Goal: Task Accomplishment & Management: Complete application form

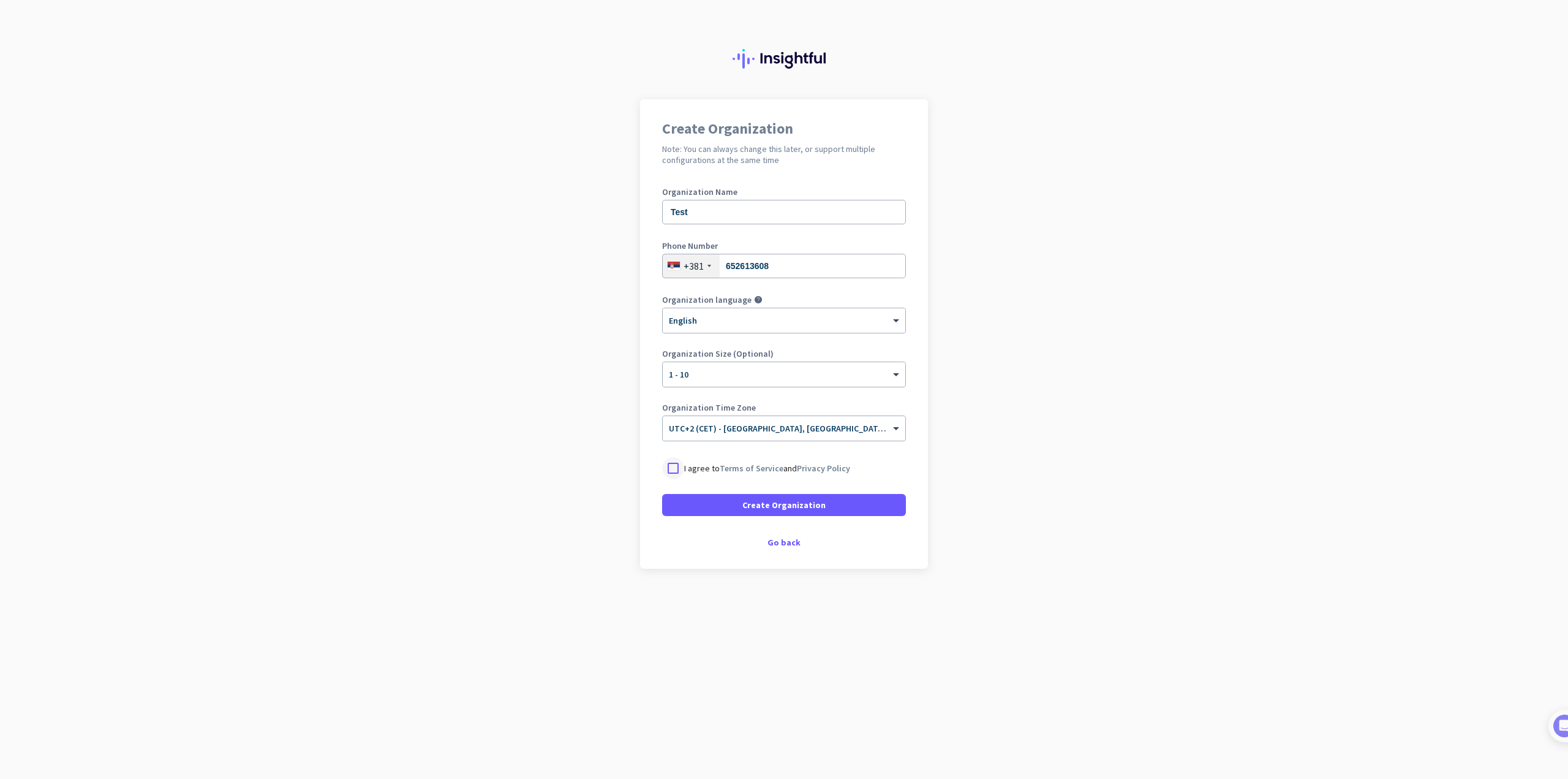
click at [674, 465] on div at bounding box center [674, 469] width 22 height 22
click at [806, 503] on span "Create Organization" at bounding box center [784, 504] width 83 height 12
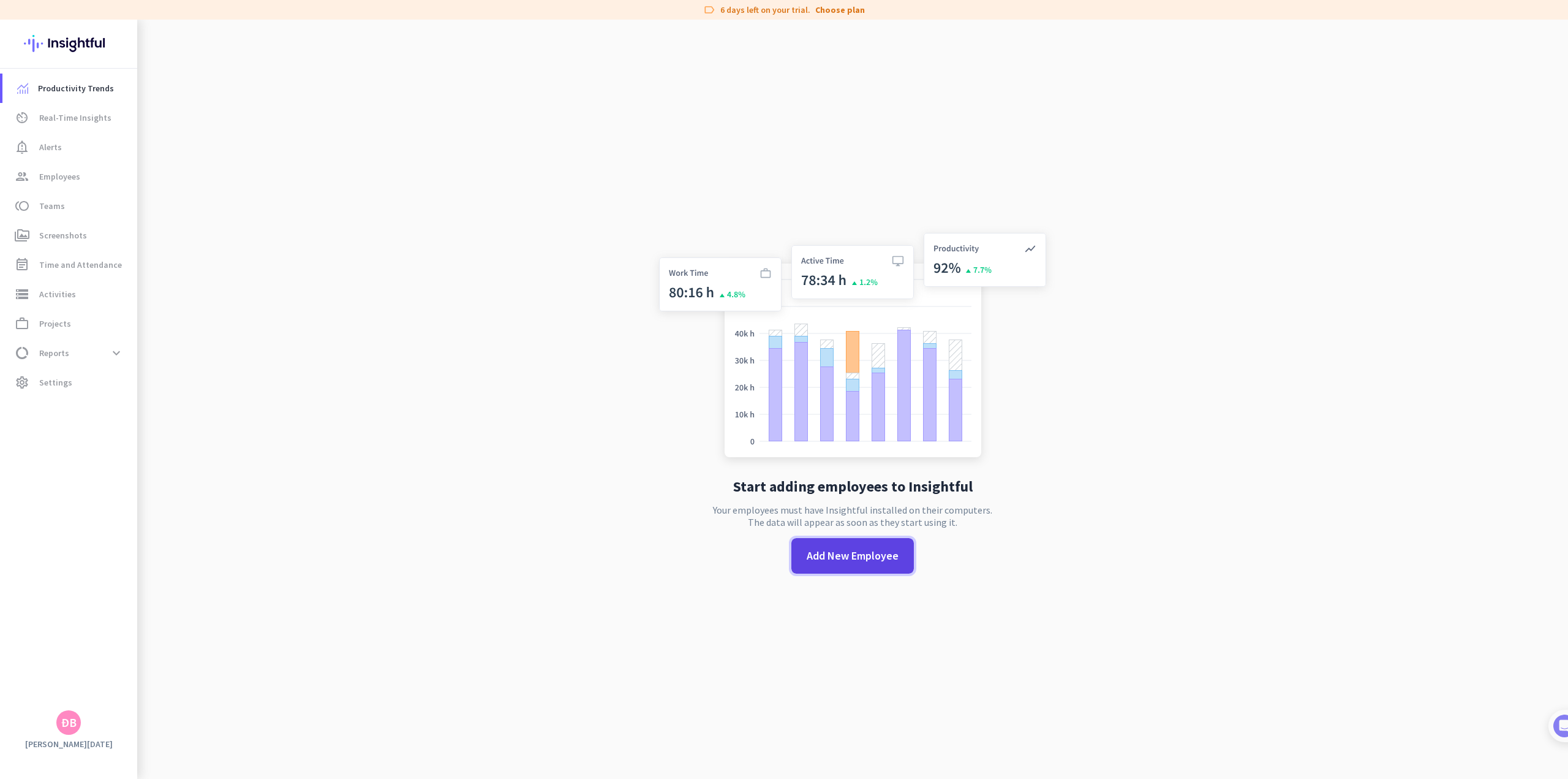
click at [866, 559] on span "Add New Employee" at bounding box center [852, 555] width 92 height 16
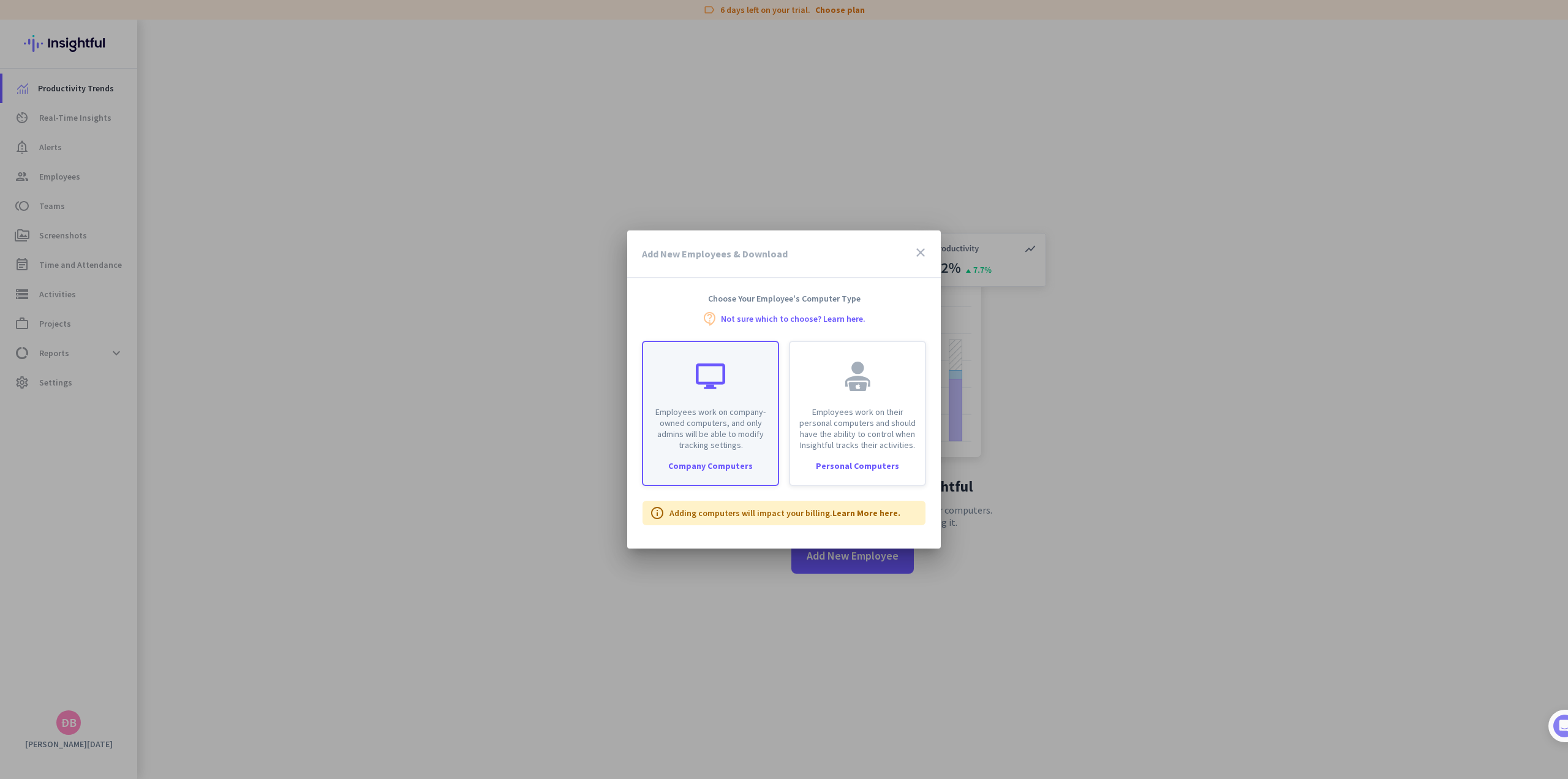
click at [736, 411] on p "Employees work on company-owned computers, and only admins will be able to modi…" at bounding box center [710, 428] width 120 height 44
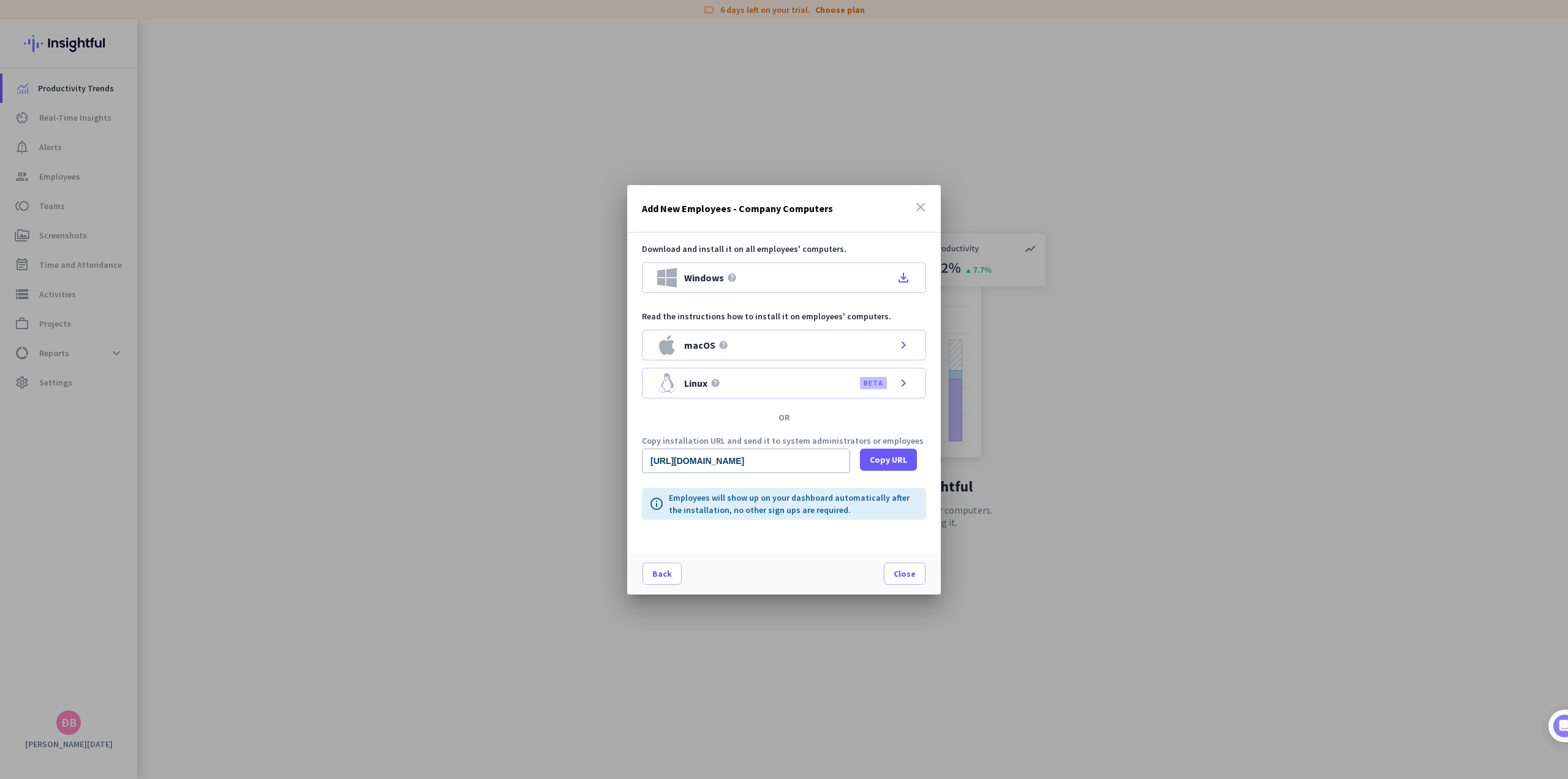
click at [920, 205] on icon "close" at bounding box center [920, 207] width 15 height 15
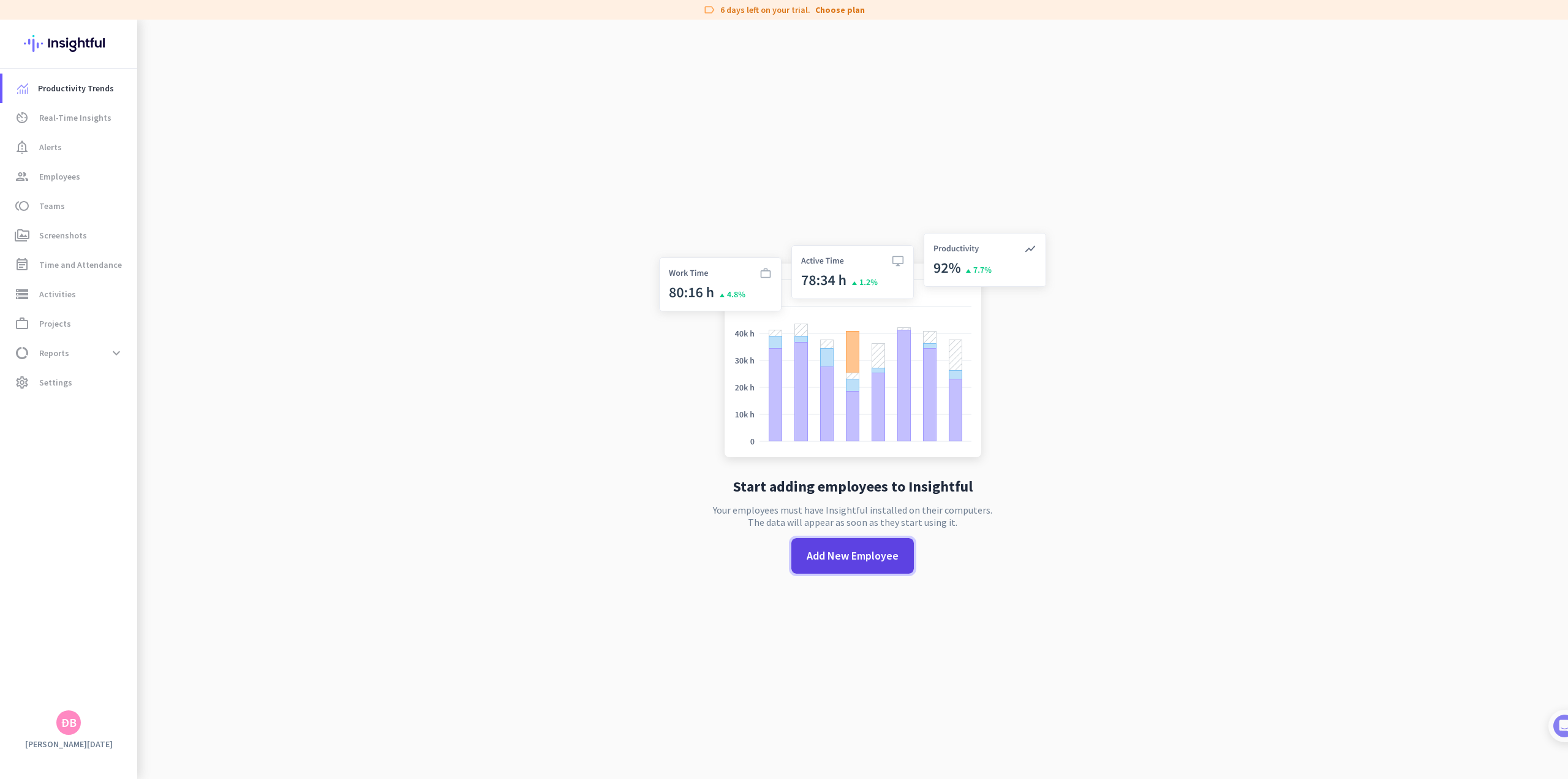
click at [856, 563] on span "Add New Employee" at bounding box center [852, 555] width 92 height 16
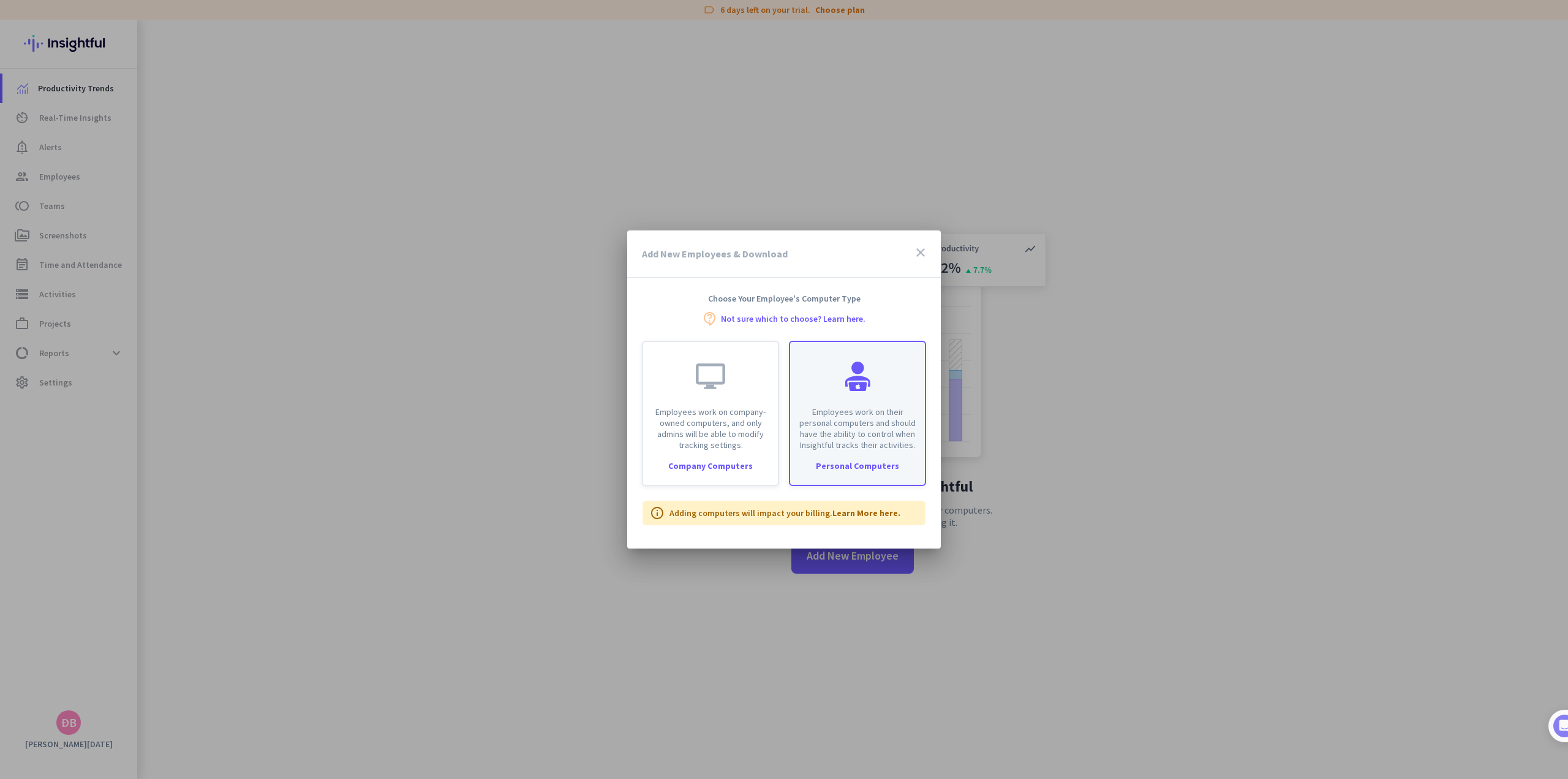
click at [858, 417] on p "Employees work on their personal computers and should have the ability to contr…" at bounding box center [857, 428] width 120 height 44
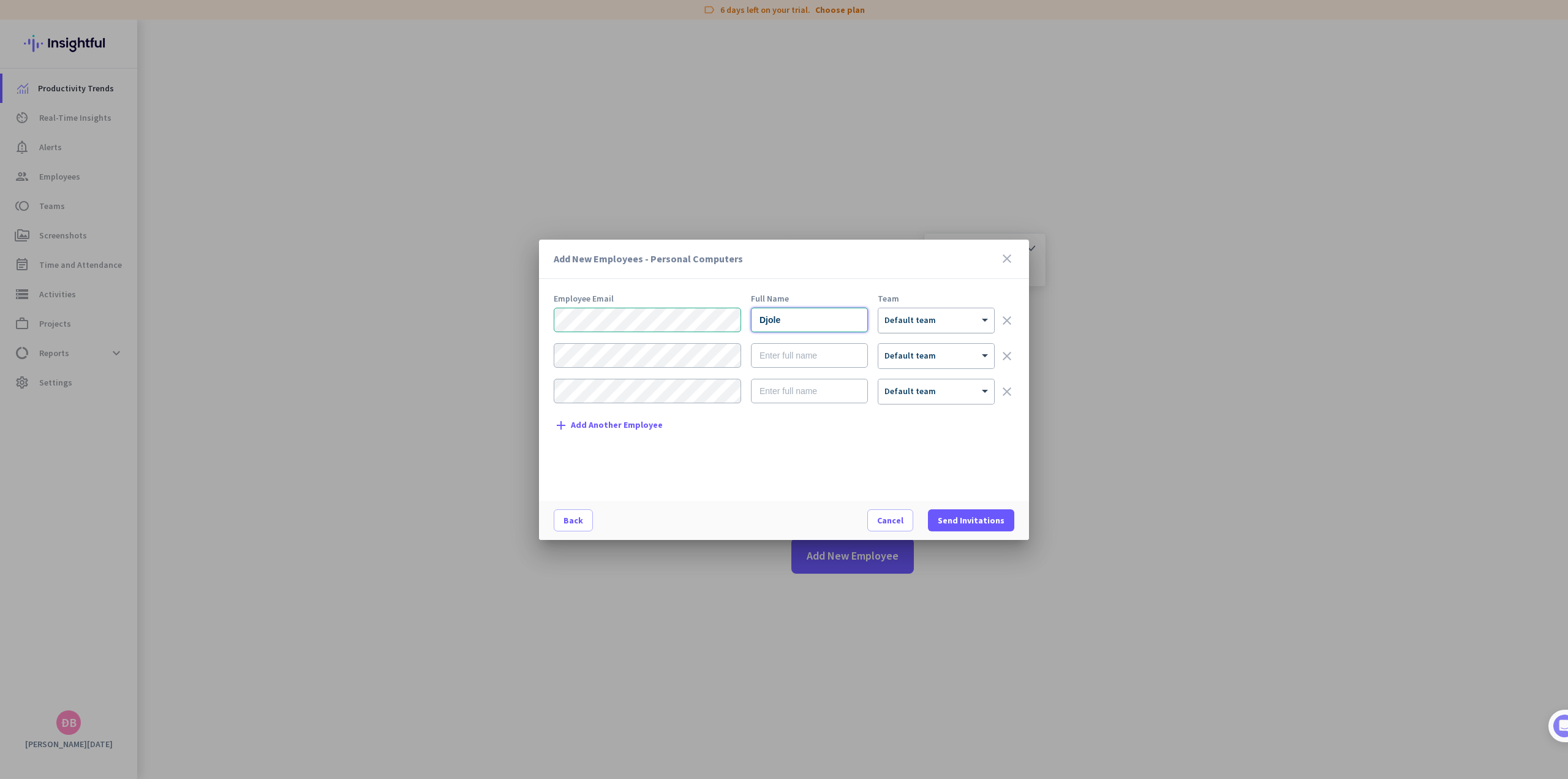
type input "Djole"
click at [942, 324] on div "× Default team" at bounding box center [929, 320] width 101 height 10
click at [938, 365] on span "Create new team" at bounding box center [927, 369] width 69 height 12
click at [931, 366] on input "text" at bounding box center [928, 370] width 90 height 22
click at [999, 373] on span "Save" at bounding box center [1001, 370] width 19 height 11
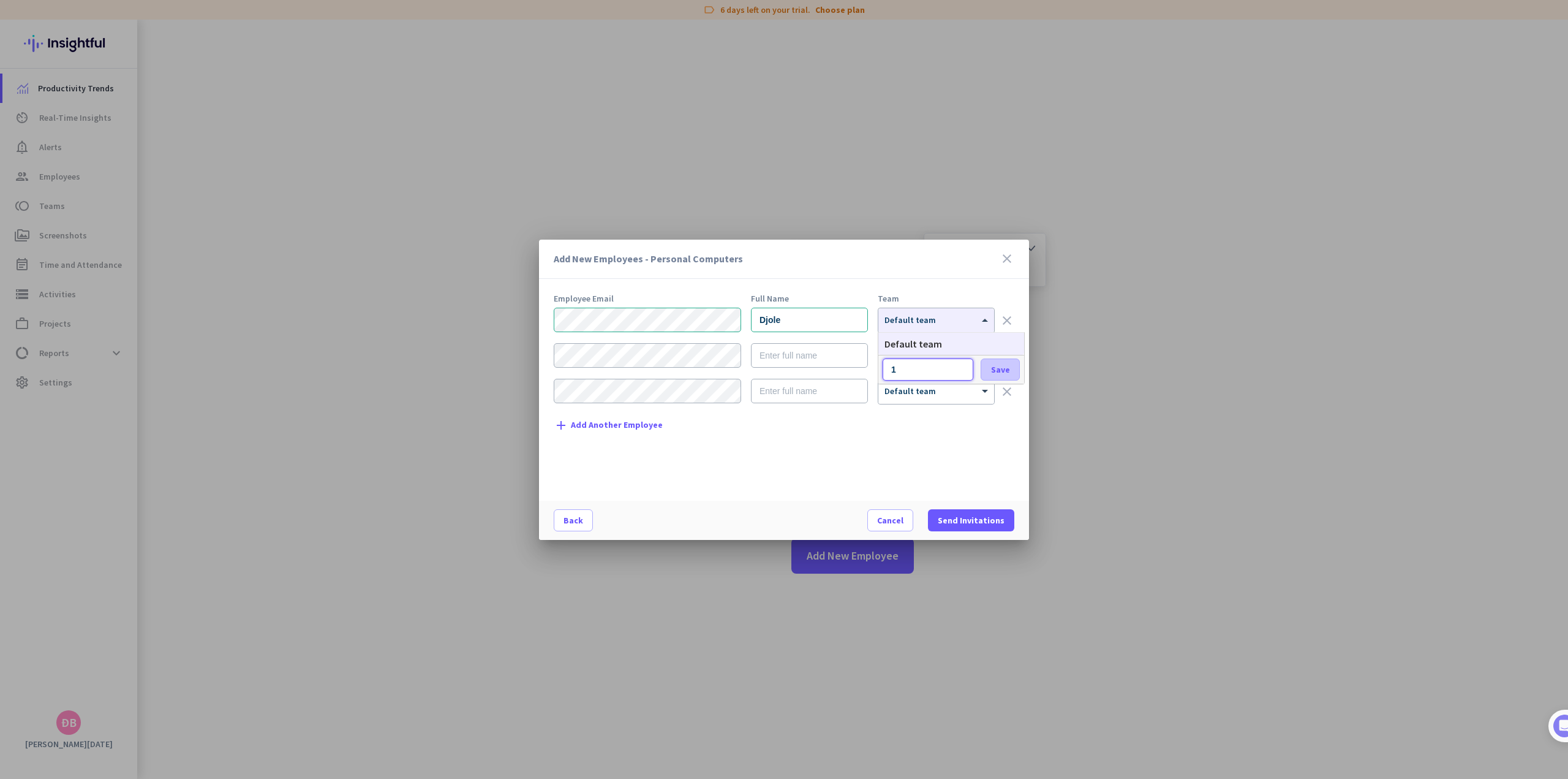
click at [999, 366] on span "Save" at bounding box center [1001, 370] width 19 height 11
type input "1"
click at [934, 421] on div "Employee Email Full Name Team Djole × Default team clear × Default team clear ×…" at bounding box center [788, 391] width 470 height 194
click at [929, 328] on div "× Default team" at bounding box center [936, 321] width 116 height 24
click at [932, 373] on span "Create new team" at bounding box center [927, 369] width 69 height 12
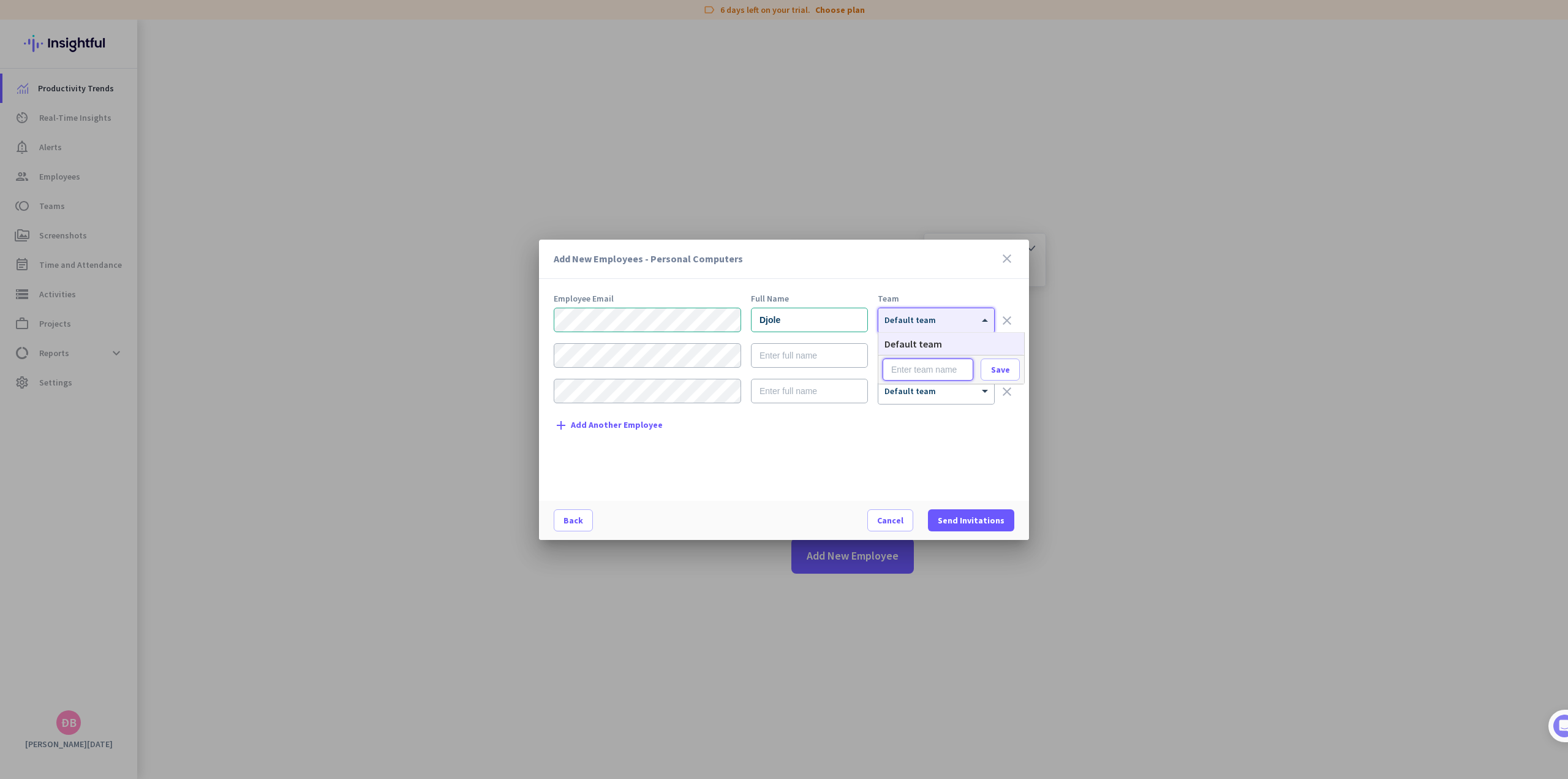
click at [934, 370] on input "text" at bounding box center [928, 370] width 90 height 22
click at [991, 371] on span "Save" at bounding box center [1001, 370] width 19 height 11
type input "123"
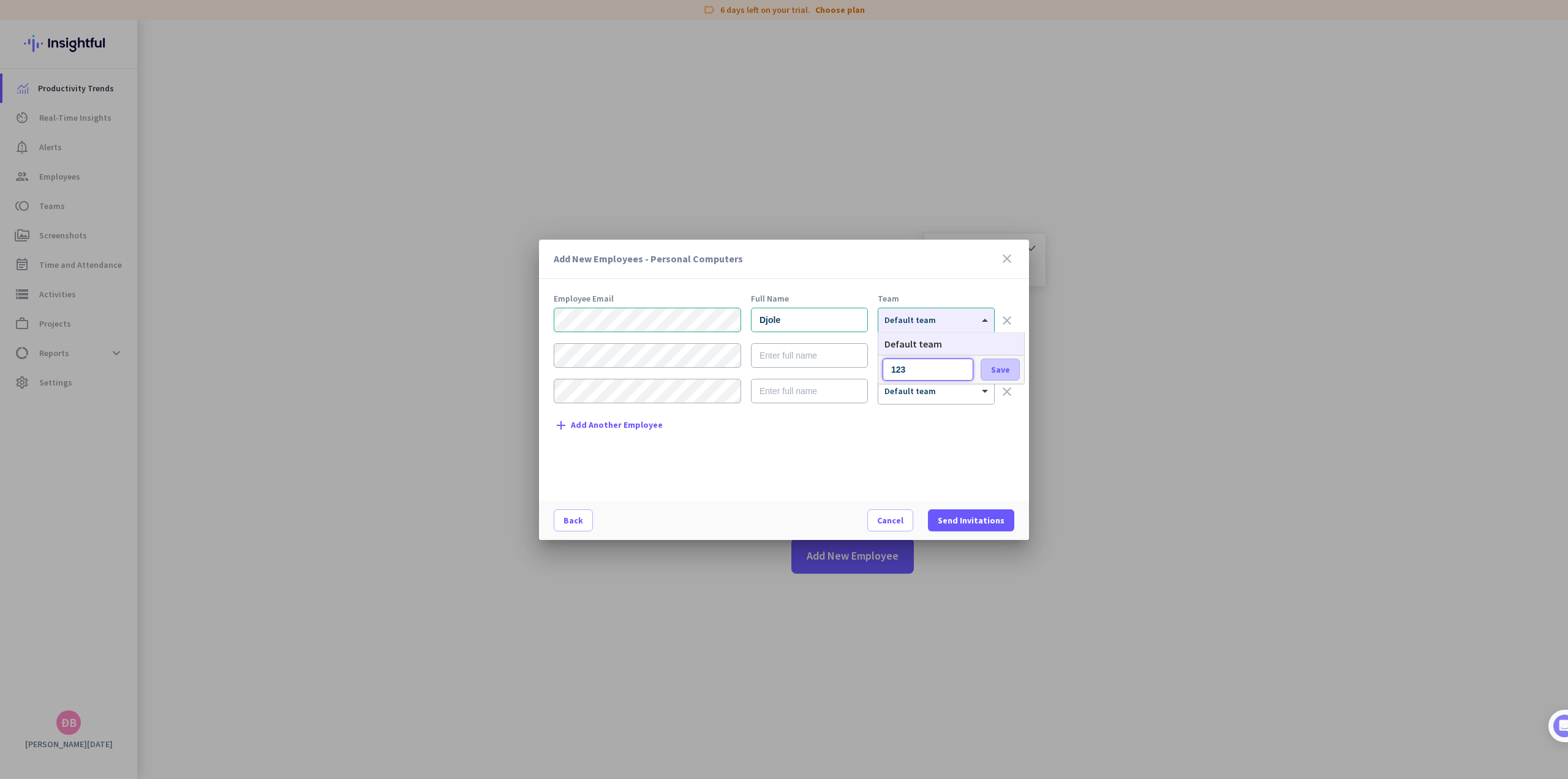
click at [994, 371] on span "Save" at bounding box center [1001, 370] width 19 height 11
click at [980, 524] on span "Send Invitations" at bounding box center [972, 520] width 67 height 12
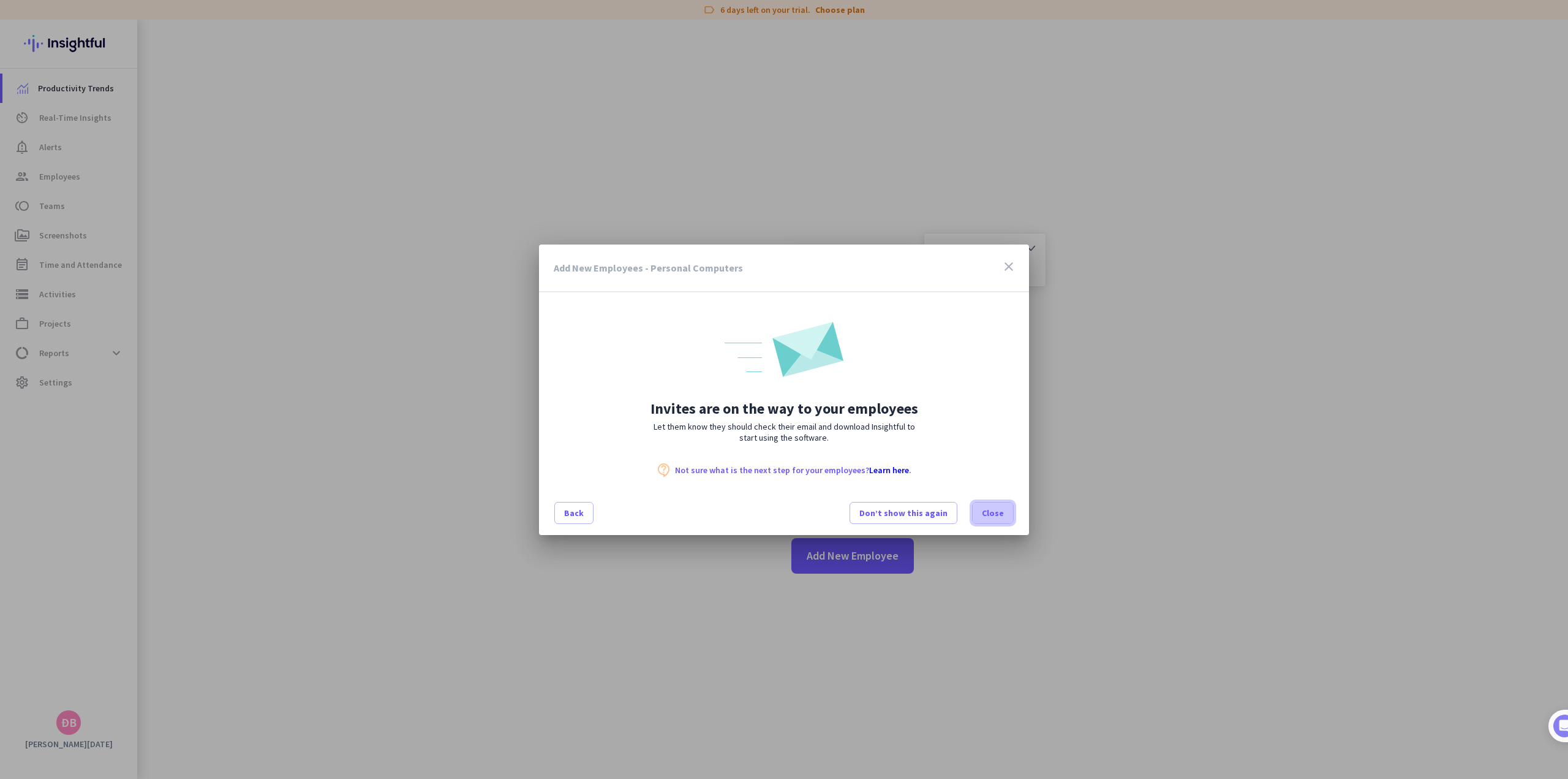
click at [987, 513] on span "Close" at bounding box center [993, 512] width 22 height 12
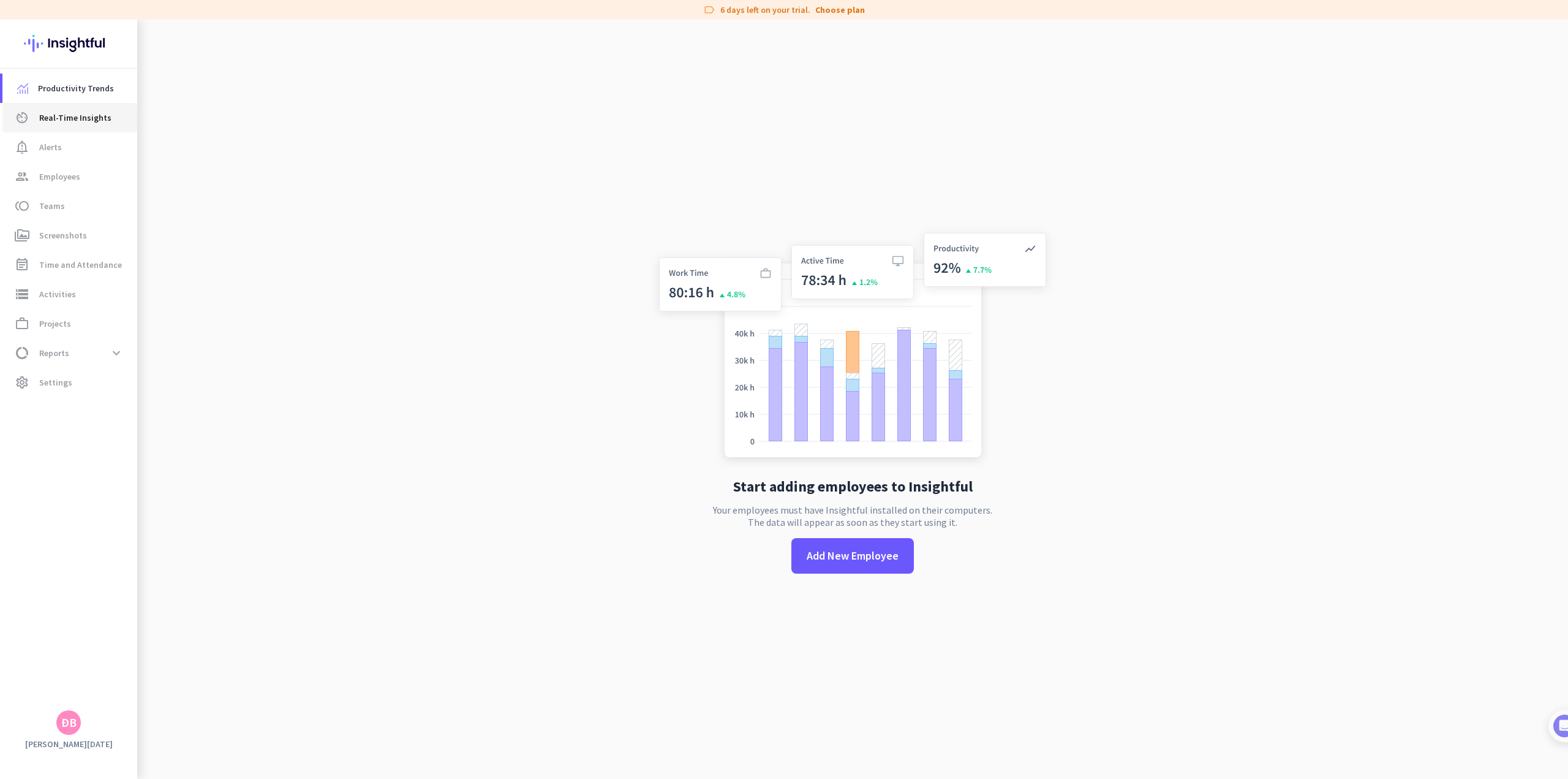
click at [83, 118] on span "Real-Time Insights" at bounding box center [75, 117] width 73 height 15
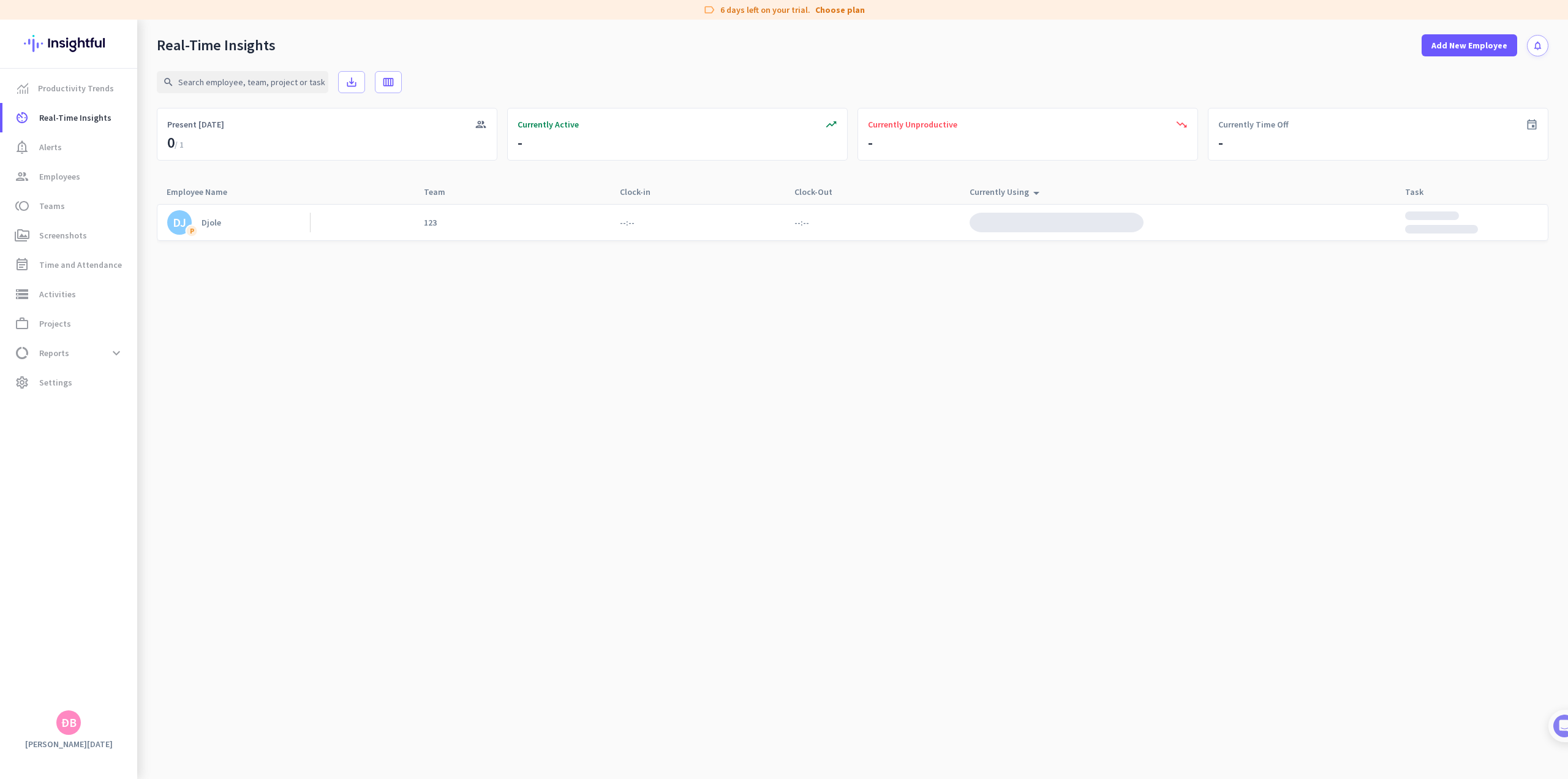
click at [1004, 191] on div "Currently Using arrow_drop_up" at bounding box center [1007, 192] width 75 height 17
click at [1014, 221] on img at bounding box center [1057, 222] width 174 height 20
click at [1023, 189] on div "Currently Using arrow_drop_up" at bounding box center [1007, 192] width 75 height 17
click at [680, 316] on cdk-virtual-scroll-viewport "DJ P Djole 123 --:-- --:-- cancel_presentation Absent" at bounding box center [852, 490] width 1392 height 575
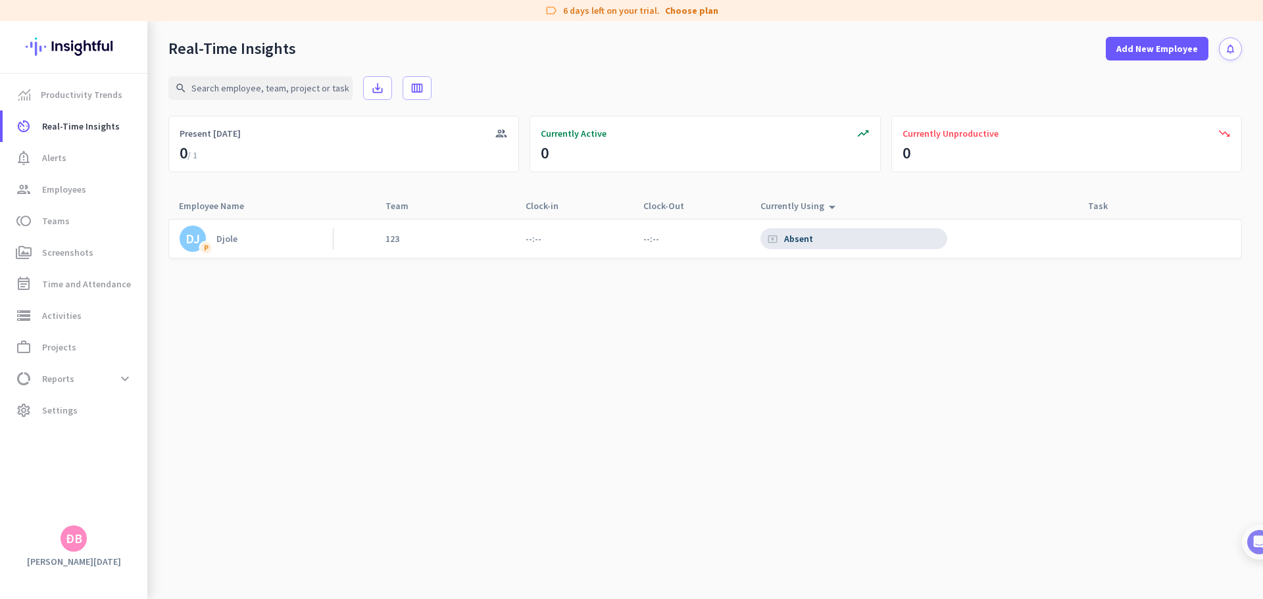
click at [226, 236] on div "Djole" at bounding box center [226, 239] width 21 height 12
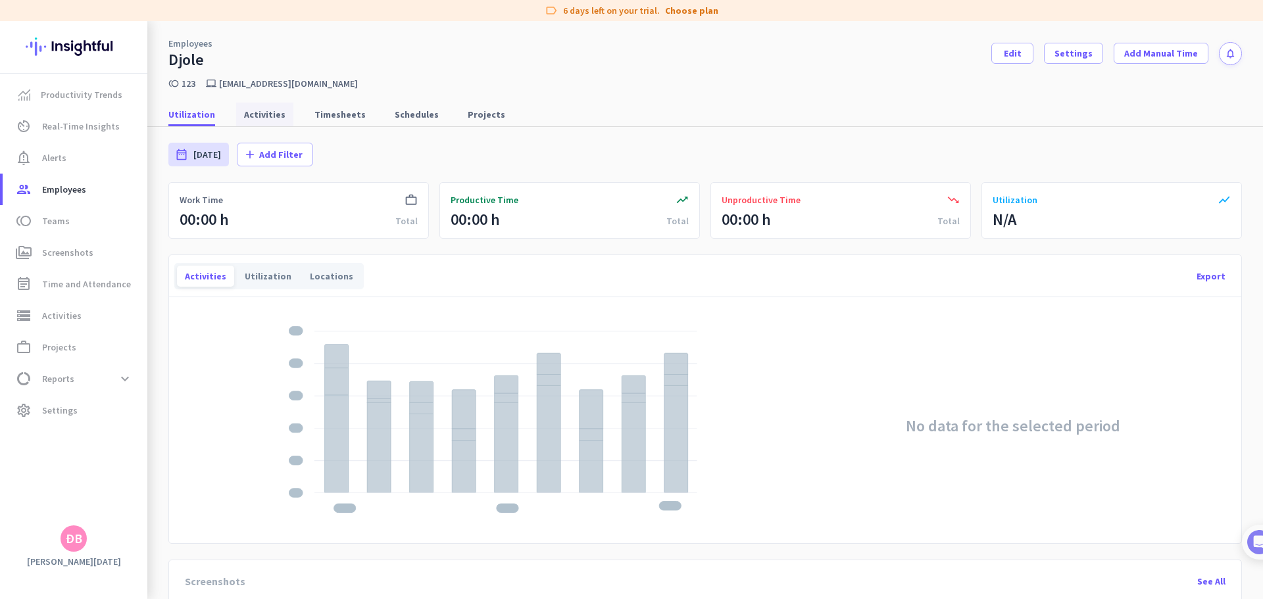
click at [247, 110] on span "Activities" at bounding box center [264, 114] width 41 height 13
